Goal: Transaction & Acquisition: Obtain resource

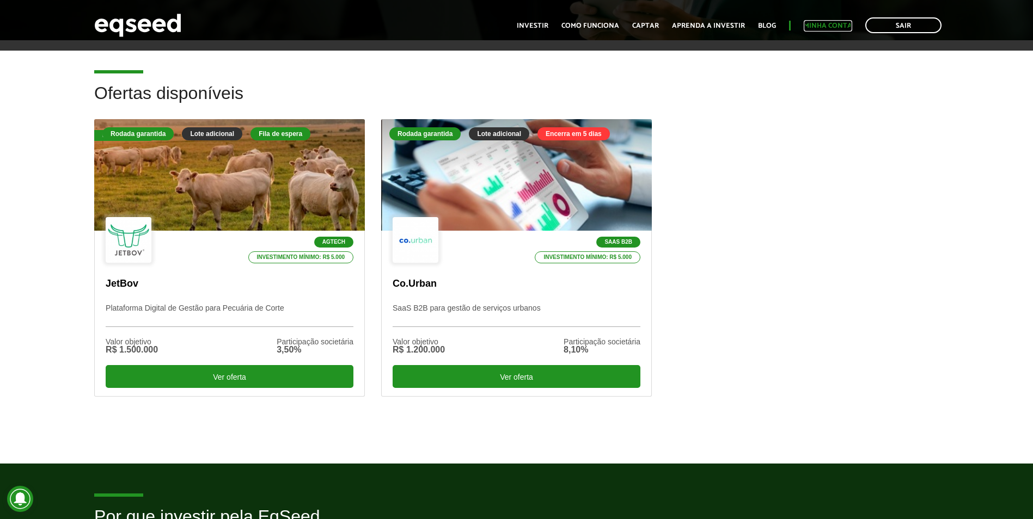
click at [833, 23] on link "Minha conta" at bounding box center [828, 25] width 48 height 7
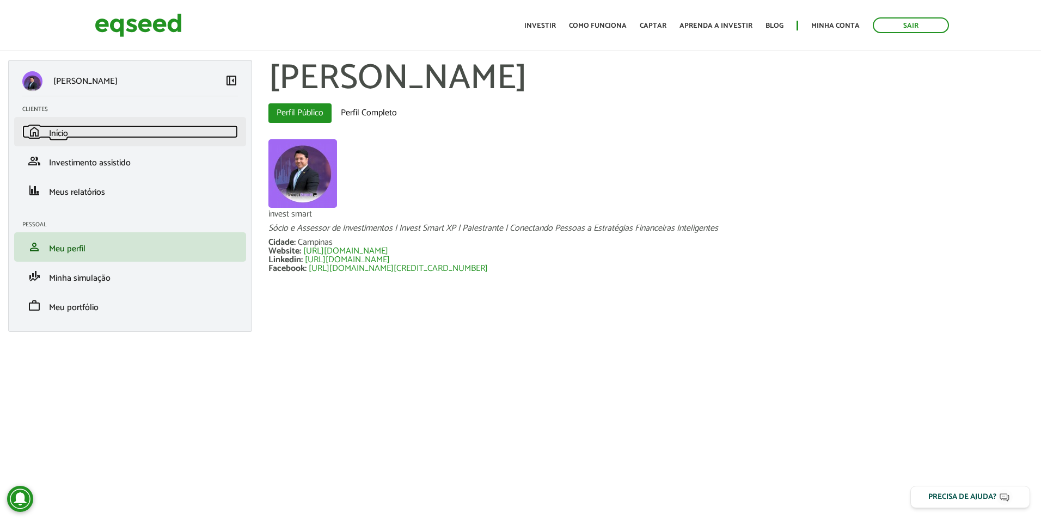
click at [65, 138] on span "Início" at bounding box center [58, 133] width 19 height 15
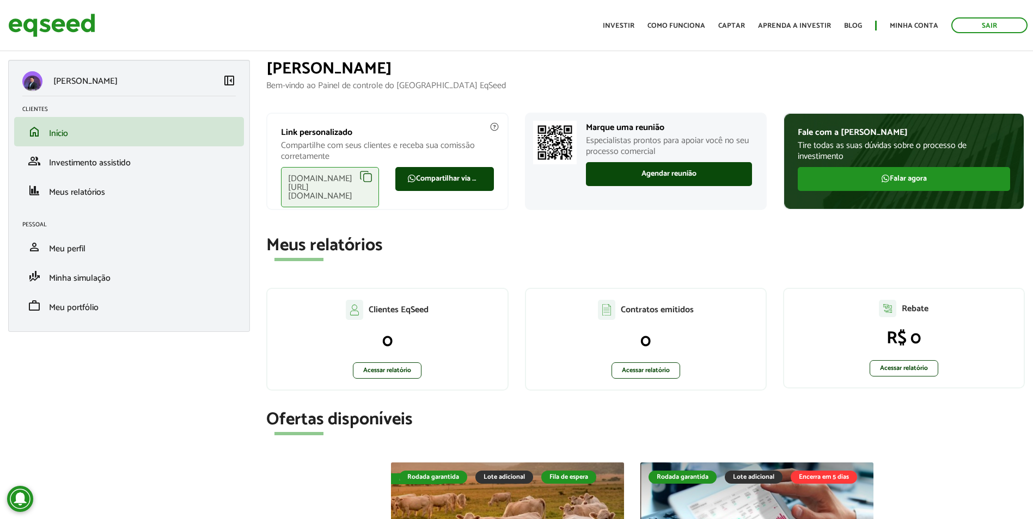
click at [365, 175] on div "eqseed.com/a/is/bruno.correa" at bounding box center [330, 187] width 98 height 40
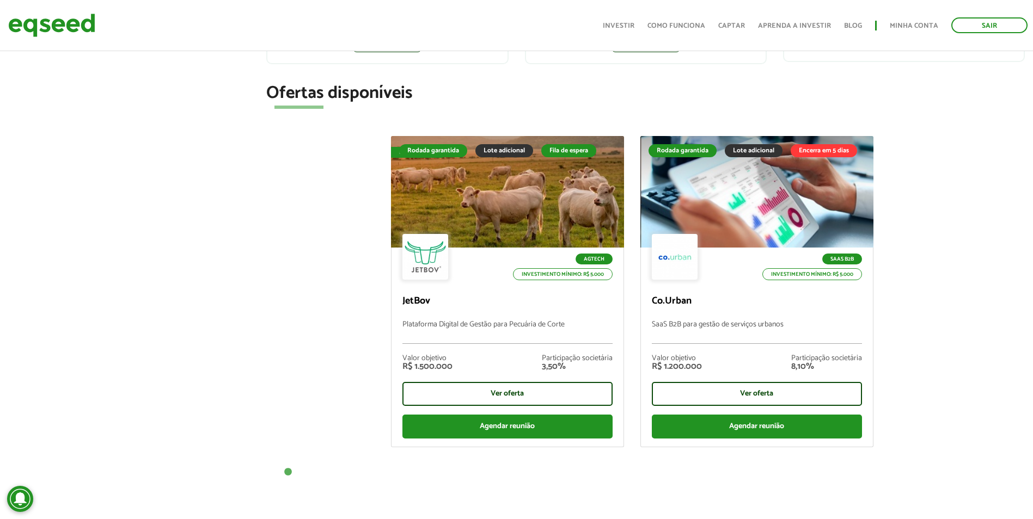
scroll to position [436, 0]
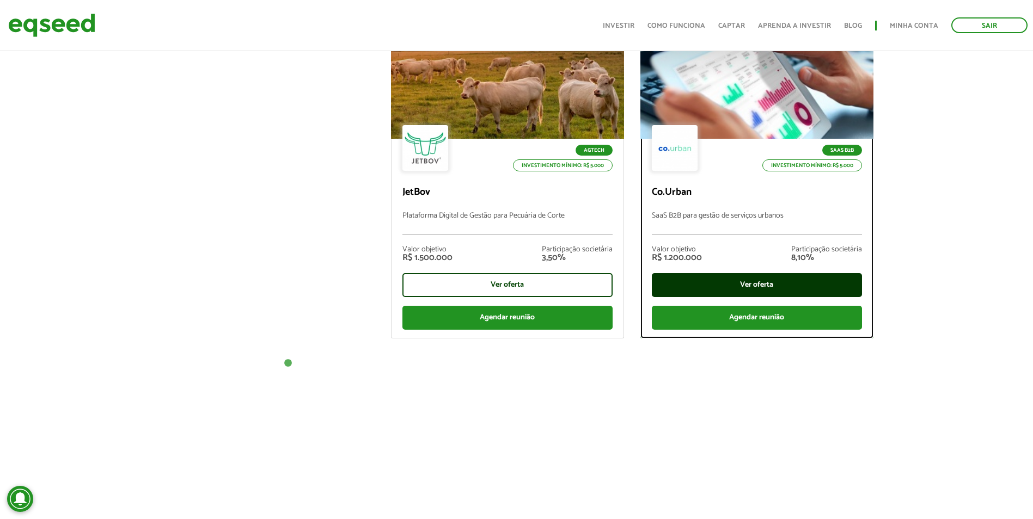
click at [767, 290] on div "Ver oferta" at bounding box center [757, 285] width 210 height 24
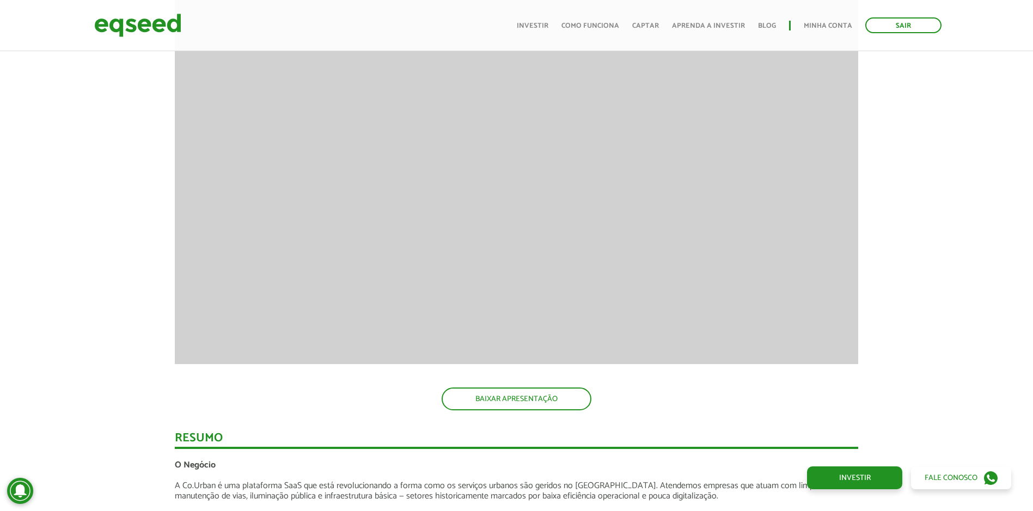
scroll to position [1361, 0]
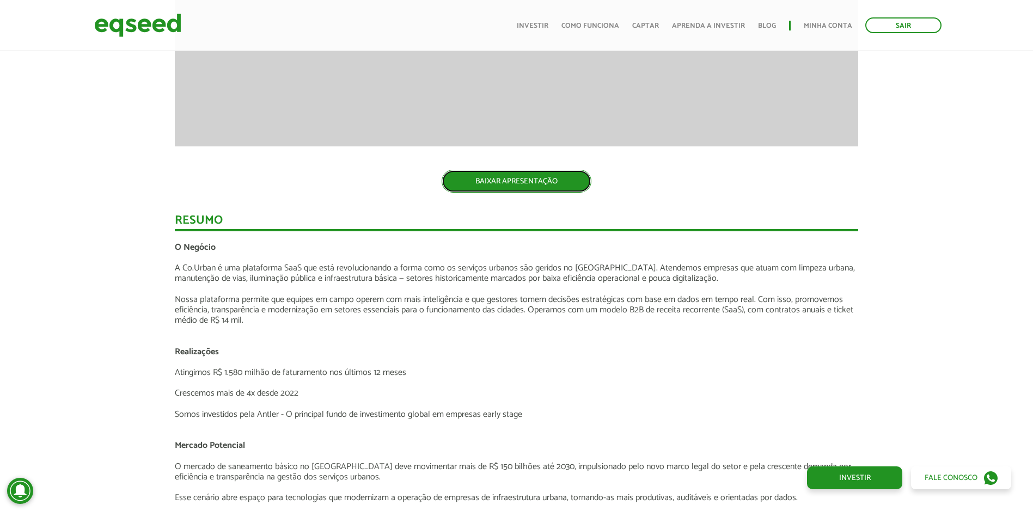
click at [518, 183] on link "BAIXAR APRESENTAÇÃO" at bounding box center [517, 181] width 150 height 23
